Goal: Task Accomplishment & Management: Complete application form

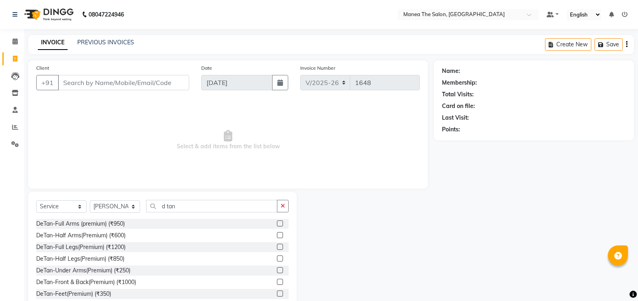
select select "5514"
select select "service"
select select "59470"
type input "d"
type input "o"
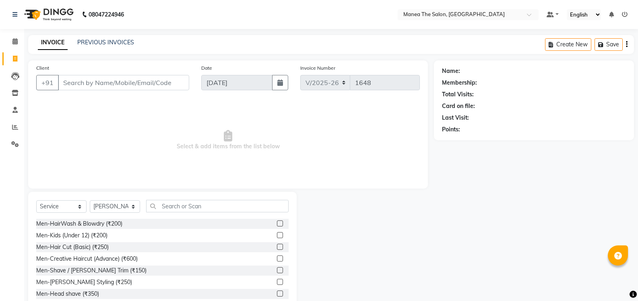
click at [277, 235] on label at bounding box center [280, 235] width 6 height 6
click at [277, 235] on input "checkbox" at bounding box center [279, 235] width 5 height 5
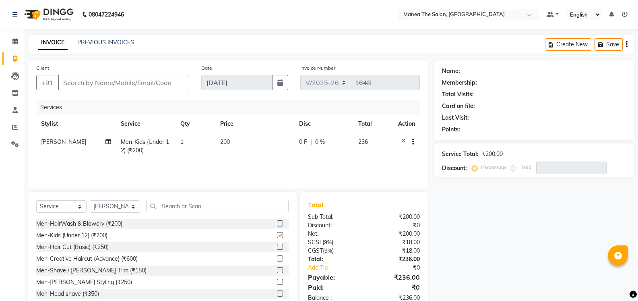
checkbox input "false"
click at [133, 207] on select "Select Stylist [PERSON_NAME] [PERSON_NAME] [PERSON_NAME] [PERSON_NAME] [PERSON_…" at bounding box center [115, 206] width 50 height 12
select select "90675"
click at [90, 200] on select "Select Stylist [PERSON_NAME] [PERSON_NAME] [PERSON_NAME] [PERSON_NAME] [PERSON_…" at bounding box center [115, 206] width 50 height 12
click at [216, 204] on input "text" at bounding box center [217, 206] width 142 height 12
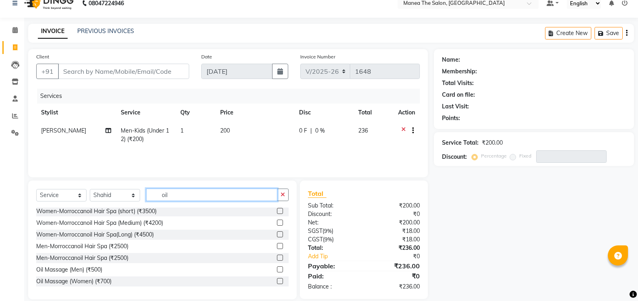
scroll to position [22, 0]
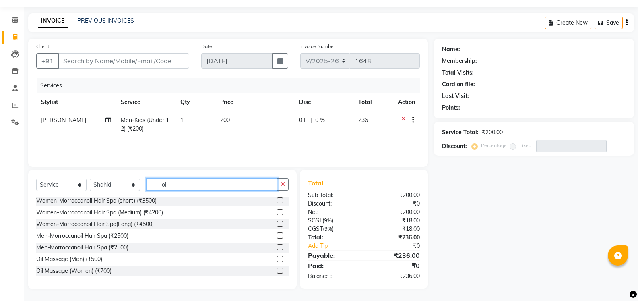
type input "oil"
click at [277, 259] on label at bounding box center [280, 259] width 6 height 6
click at [277, 259] on input "checkbox" at bounding box center [279, 258] width 5 height 5
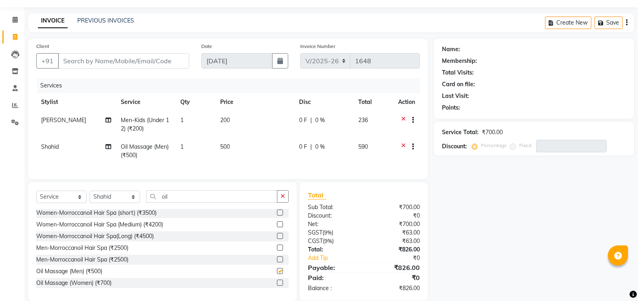
checkbox input "false"
click at [178, 201] on input "oil" at bounding box center [211, 196] width 131 height 12
click at [133, 203] on select "Select Stylist [PERSON_NAME] [PERSON_NAME] [PERSON_NAME] [PERSON_NAME] [PERSON_…" at bounding box center [115, 196] width 50 height 12
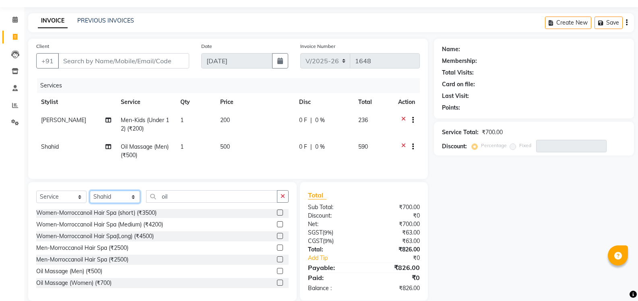
select select "81963"
click at [90, 196] on select "Select Stylist [PERSON_NAME] [PERSON_NAME] [PERSON_NAME] [PERSON_NAME] [PERSON_…" at bounding box center [115, 196] width 50 height 12
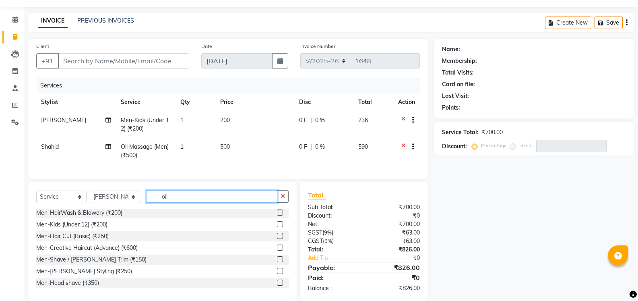
click at [176, 202] on input "oil" at bounding box center [211, 196] width 131 height 12
type input "o"
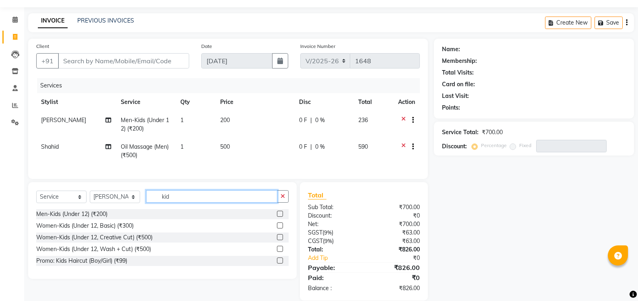
type input "kid"
click at [280, 228] on label at bounding box center [280, 225] width 6 height 6
click at [280, 228] on input "checkbox" at bounding box center [279, 225] width 5 height 5
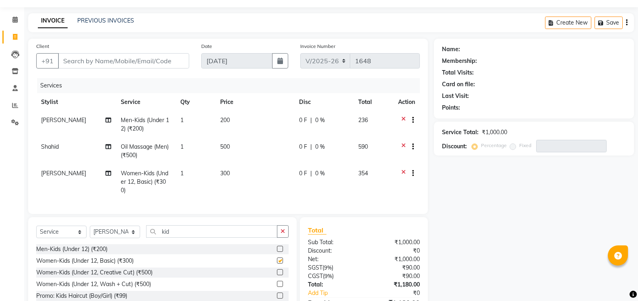
checkbox input "false"
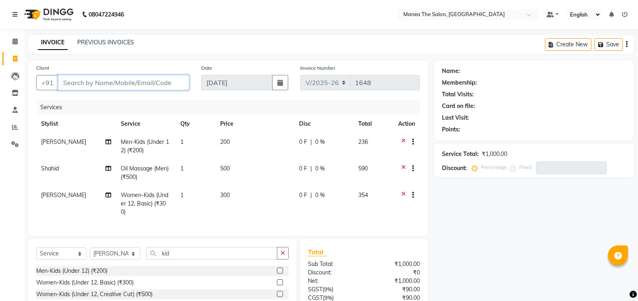
click at [171, 84] on input "Client" at bounding box center [123, 82] width 131 height 15
type input "8"
type input "0"
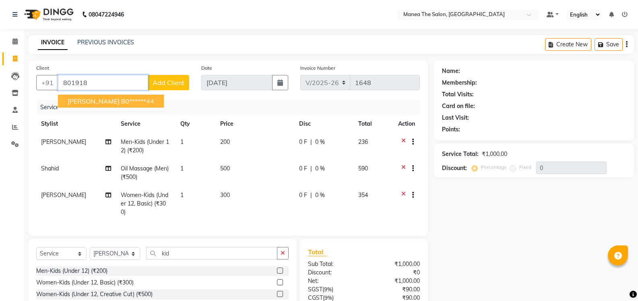
click at [133, 103] on button "[PERSON_NAME] 80******44" at bounding box center [111, 101] width 106 height 13
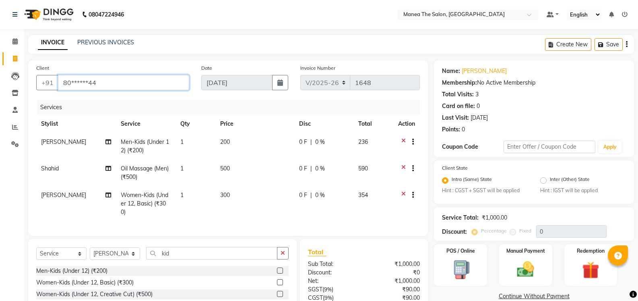
click at [107, 79] on input "80******44" at bounding box center [123, 82] width 131 height 15
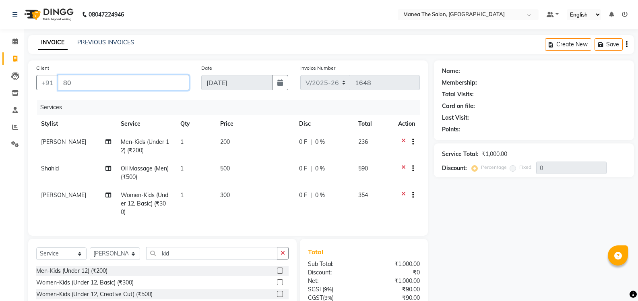
type input "8"
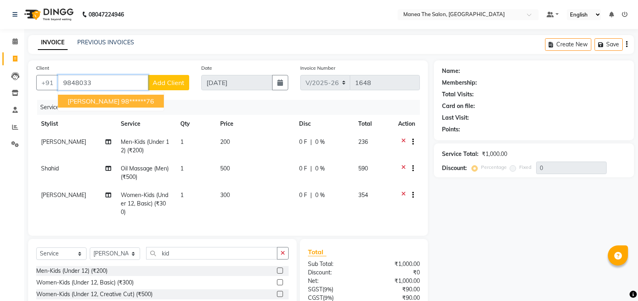
click at [91, 104] on span "[PERSON_NAME]" at bounding box center [94, 101] width 52 height 8
type input "98******76"
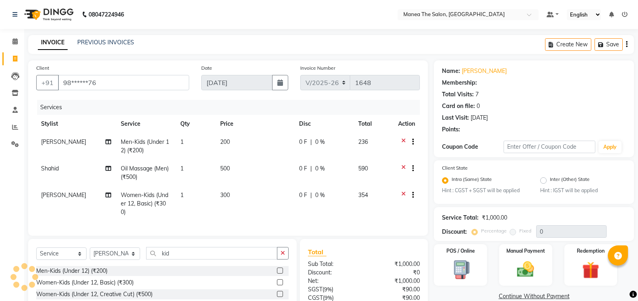
select select "1: Object"
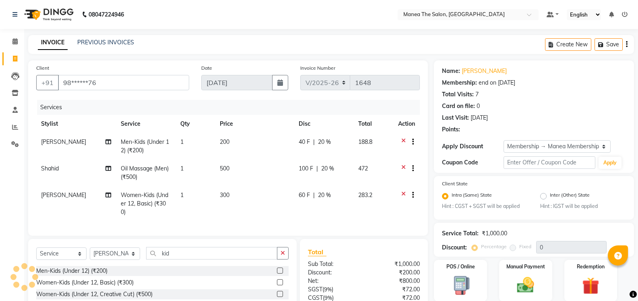
type input "20"
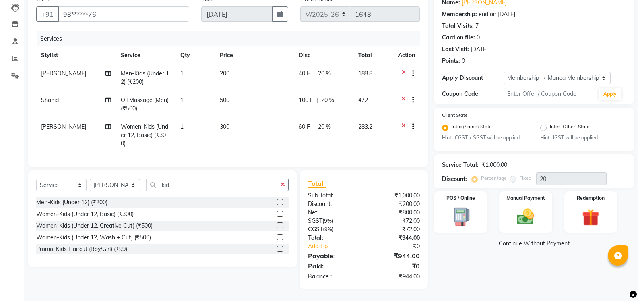
scroll to position [74, 0]
click at [526, 214] on img at bounding box center [525, 216] width 29 height 21
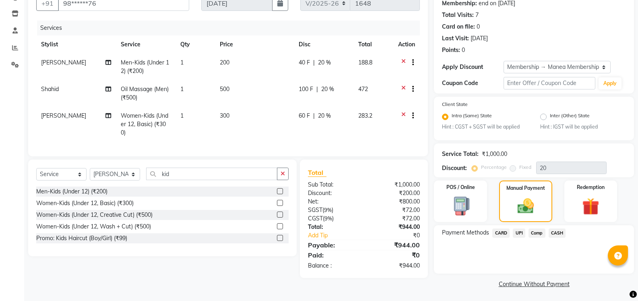
scroll to position [81, 0]
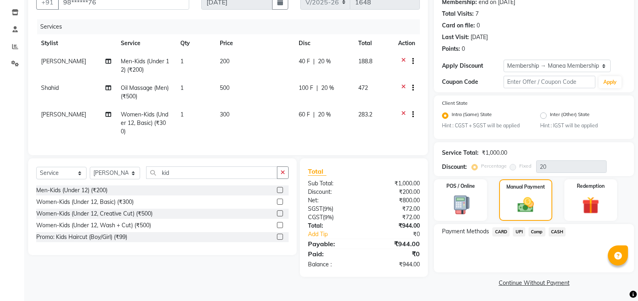
click at [521, 229] on span "UPI" at bounding box center [519, 231] width 12 height 9
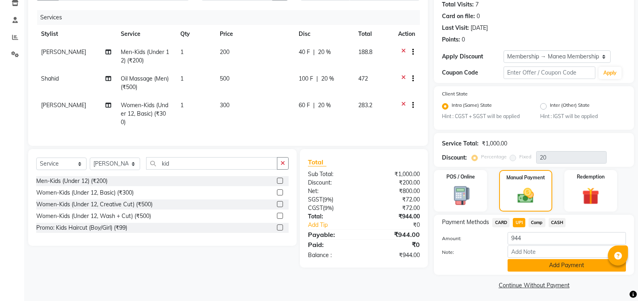
scroll to position [92, 0]
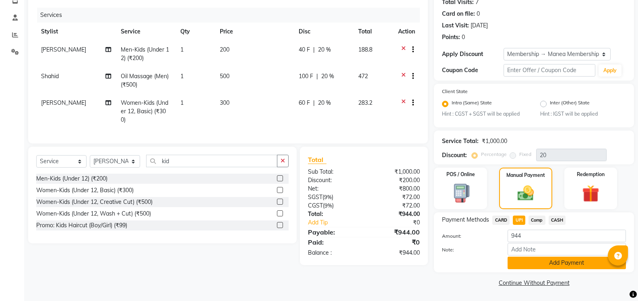
click at [549, 262] on button "Add Payment" at bounding box center [567, 262] width 118 height 12
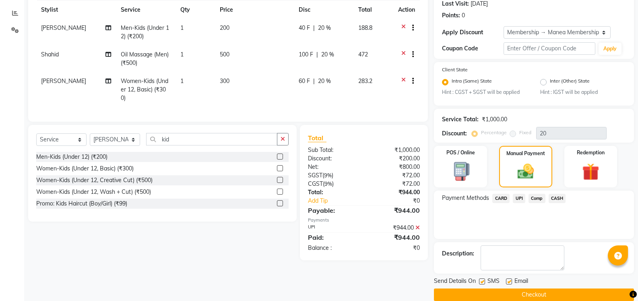
scroll to position [126, 0]
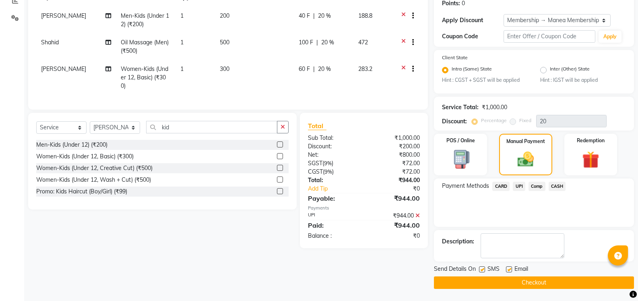
click at [545, 281] on button "Checkout" at bounding box center [534, 282] width 200 height 12
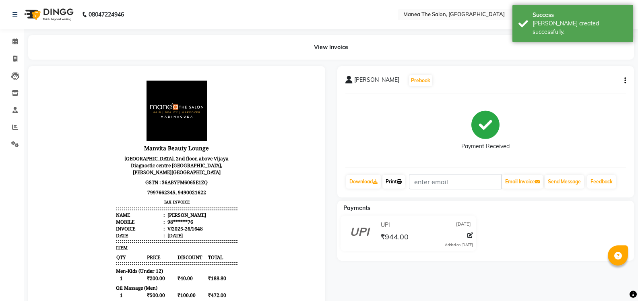
click at [391, 180] on link "Print" at bounding box center [393, 182] width 23 height 14
